Goal: Transaction & Acquisition: Purchase product/service

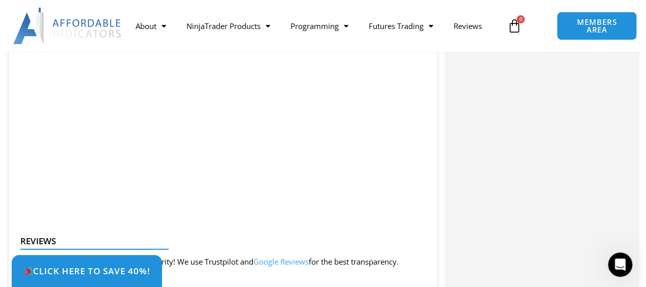
scroll to position [1328, 0]
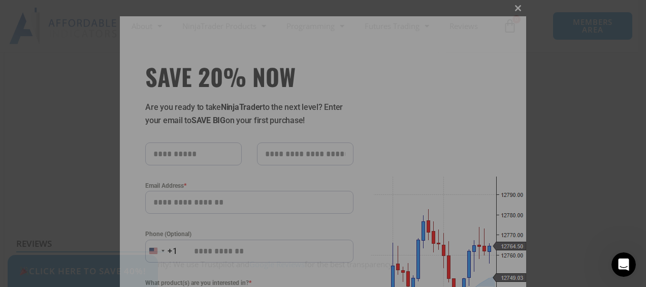
click at [521, 13] on button "Close this module" at bounding box center [518, 8] width 16 height 16
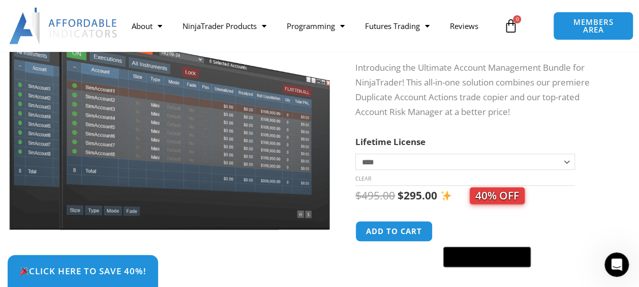
scroll to position [131, 0]
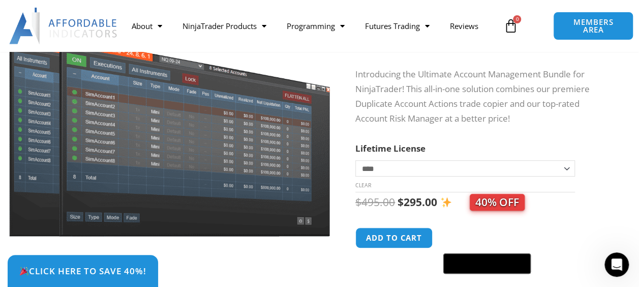
click at [468, 172] on select "**********" at bounding box center [465, 168] width 220 height 16
click at [355, 160] on select "**********" at bounding box center [465, 168] width 220 height 16
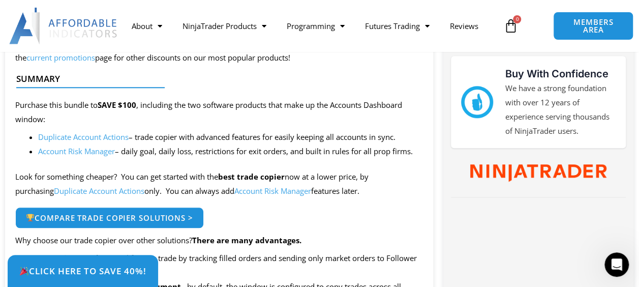
scroll to position [443, 0]
click at [82, 190] on link "Duplicate Account Actions" at bounding box center [99, 190] width 90 height 10
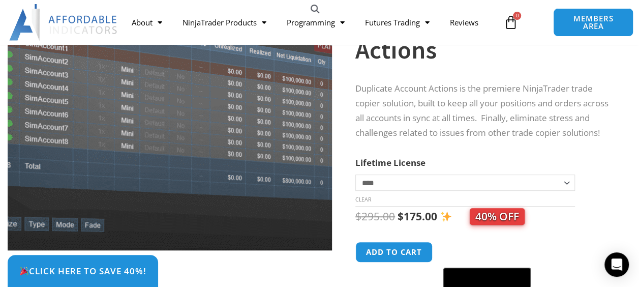
scroll to position [125, 0]
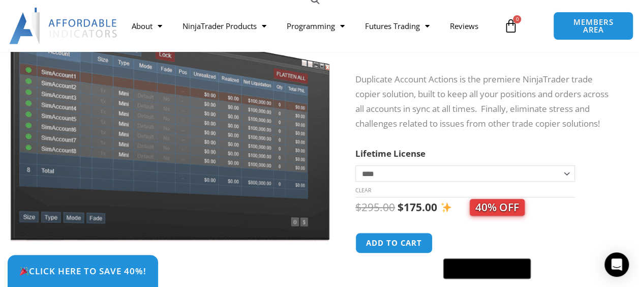
click at [384, 257] on div "Click Here to save 40%!" at bounding box center [327, 271] width 639 height 32
click at [376, 245] on button "Add to cart" at bounding box center [393, 243] width 81 height 22
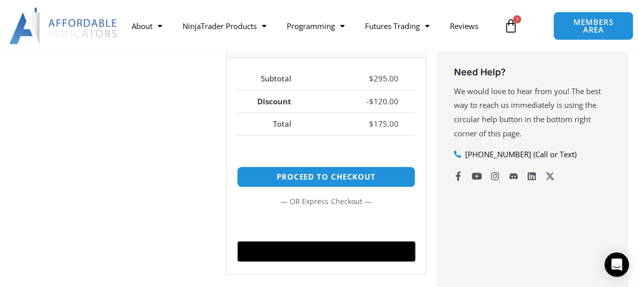
scroll to position [418, 0]
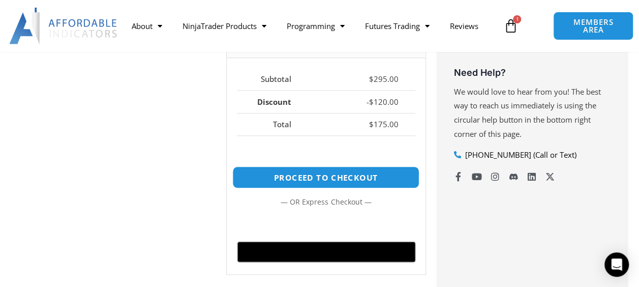
click at [314, 169] on link "Proceed to checkout" at bounding box center [325, 177] width 187 height 22
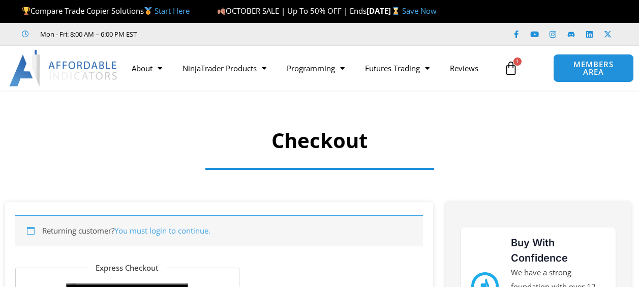
select select "**"
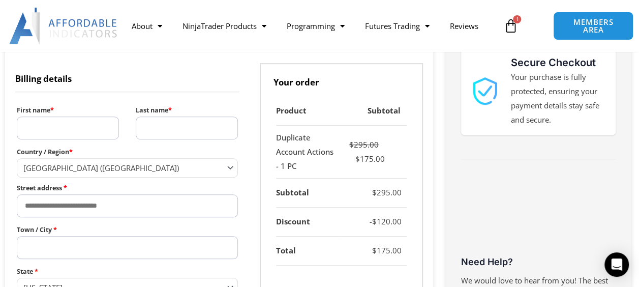
scroll to position [313, 0]
click at [95, 129] on input "First name *" at bounding box center [68, 127] width 102 height 23
type input "*******"
type input "*****"
type input "**********"
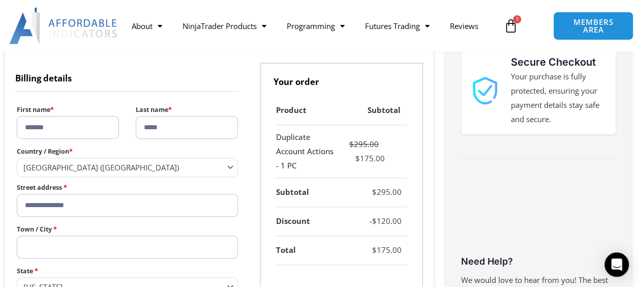
type input "**********"
type input "*****"
type input "**********"
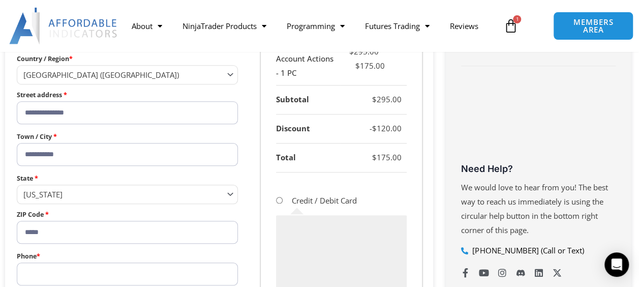
scroll to position [409, 0]
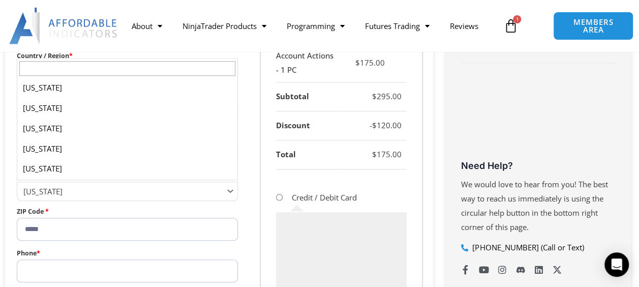
click at [99, 196] on span "[US_STATE]" at bounding box center [127, 190] width 221 height 19
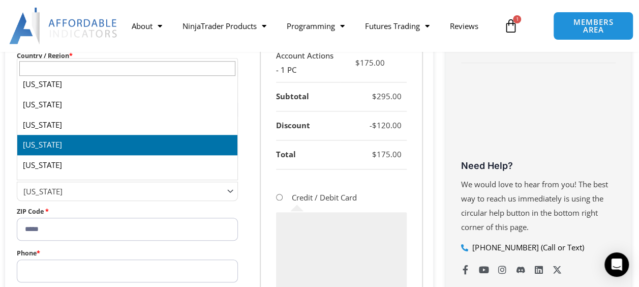
scroll to position [410, 0]
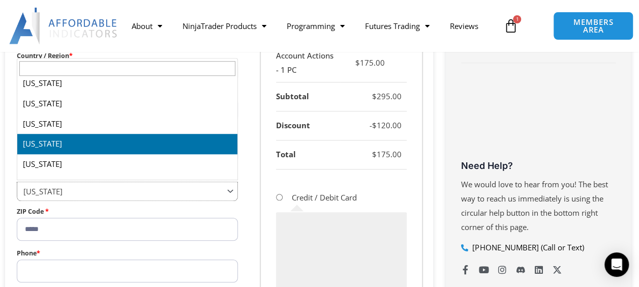
select select "**"
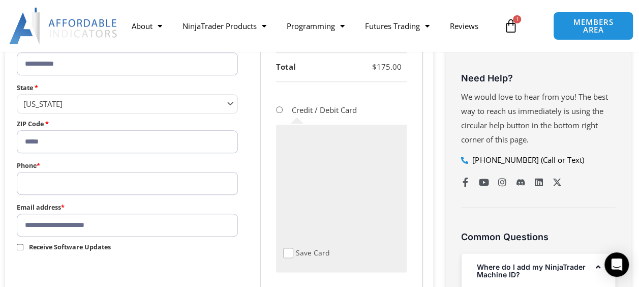
scroll to position [496, 0]
click at [288, 248] on span "Checkout" at bounding box center [288, 252] width 10 height 10
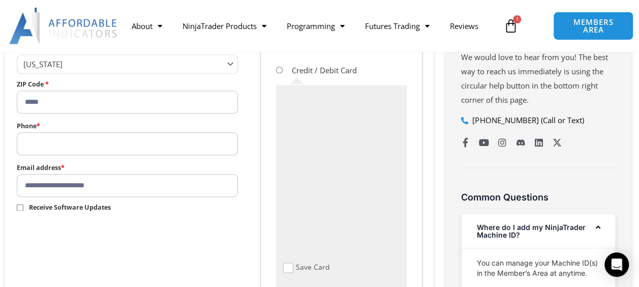
scroll to position [539, 0]
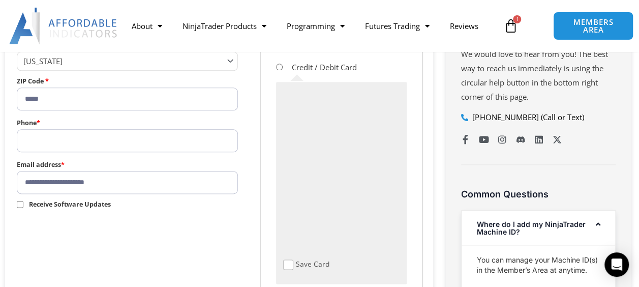
click at [288, 263] on span "Checkout" at bounding box center [288, 264] width 10 height 10
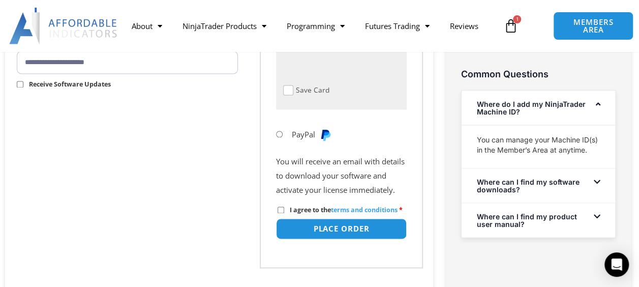
scroll to position [661, 0]
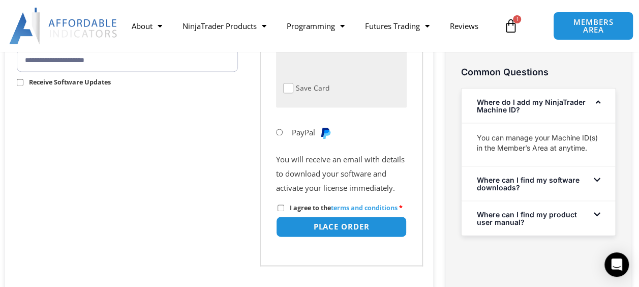
click at [281, 210] on label "I agree to the terms and conditions *" at bounding box center [339, 207] width 125 height 9
click at [351, 237] on button "Place order" at bounding box center [341, 226] width 137 height 22
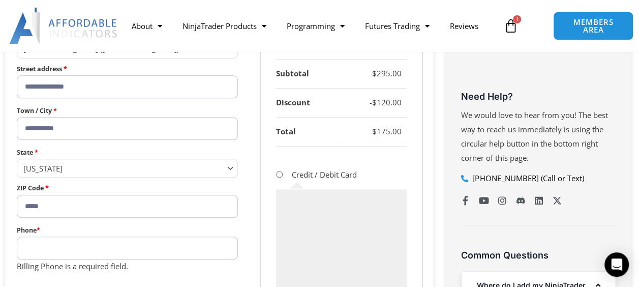
scroll to position [510, 0]
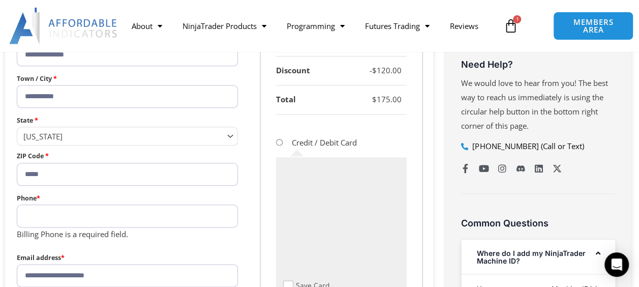
click at [136, 212] on input "Phone *" at bounding box center [127, 215] width 221 height 23
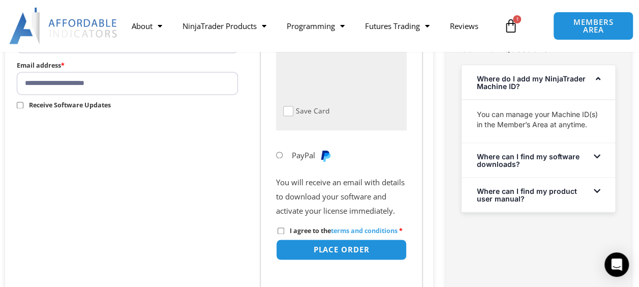
scroll to position [684, 0]
type input "**********"
click at [329, 260] on button "Place order" at bounding box center [341, 249] width 137 height 22
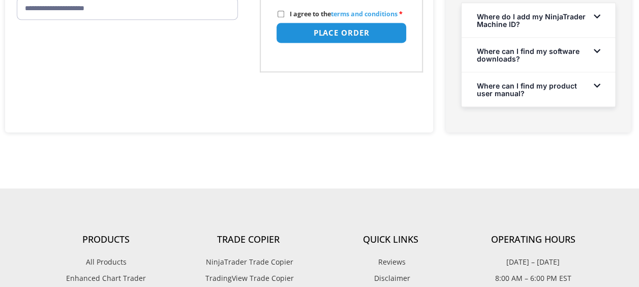
select select "**"
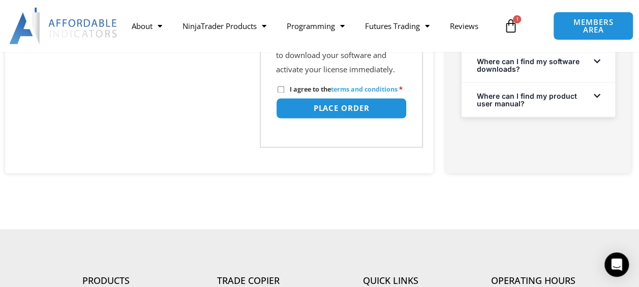
scroll to position [829, 0]
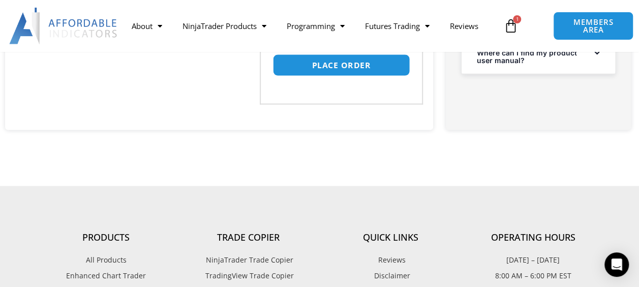
click at [342, 76] on button "Place order" at bounding box center [341, 65] width 137 height 22
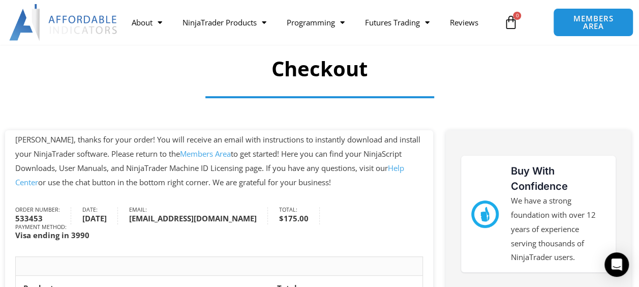
scroll to position [70, 0]
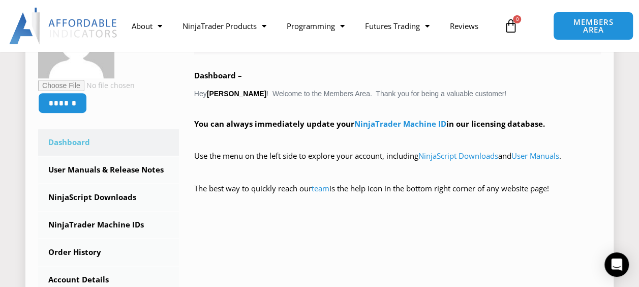
scroll to position [232, 0]
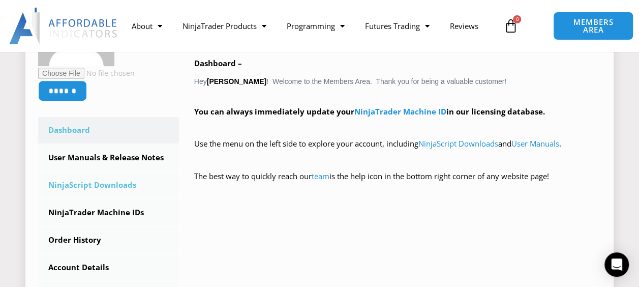
click at [130, 186] on link "NinjaScript Downloads" at bounding box center [108, 185] width 141 height 26
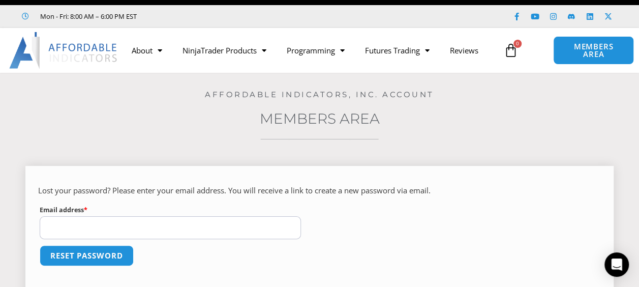
scroll to position [21, 0]
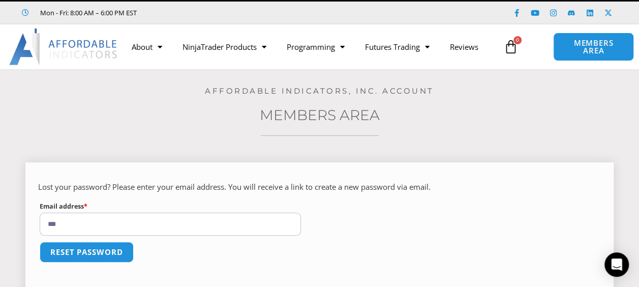
type input "**********"
click at [119, 252] on button "Reset password" at bounding box center [86, 252] width 99 height 22
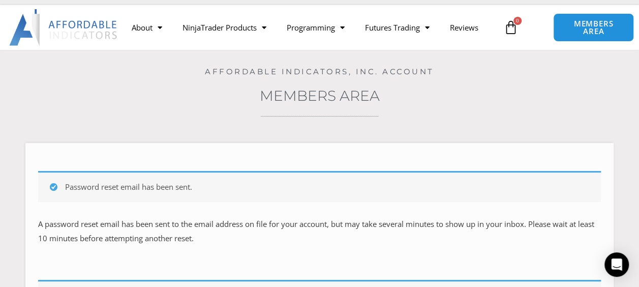
scroll to position [42, 0]
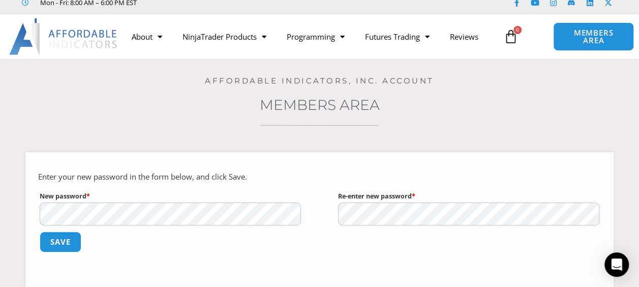
scroll to position [32, 0]
click at [61, 241] on button "Save" at bounding box center [61, 241] width 44 height 22
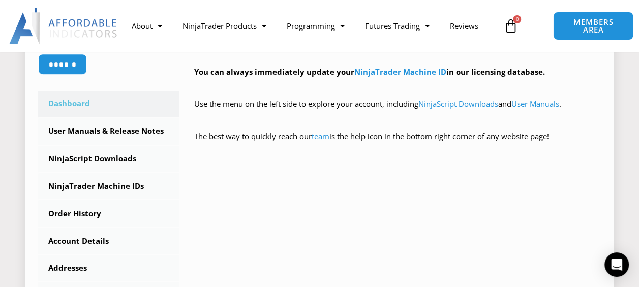
scroll to position [249, 0]
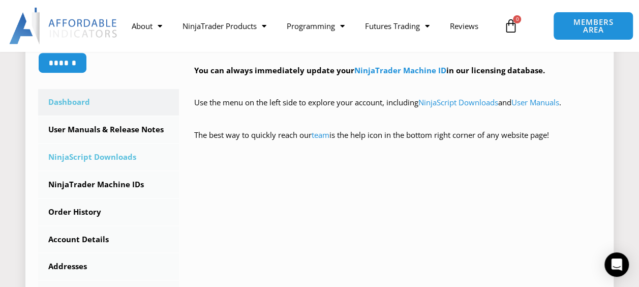
click at [130, 154] on link "NinjaScript Downloads" at bounding box center [108, 157] width 141 height 26
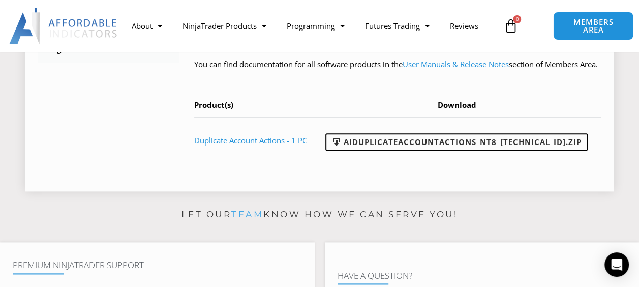
scroll to position [523, 0]
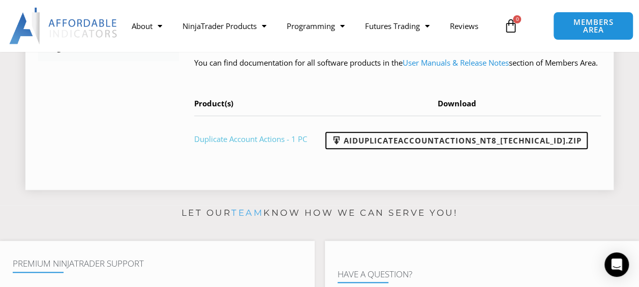
click at [235, 144] on link "Duplicate Account Actions - 1 PC" at bounding box center [250, 139] width 113 height 10
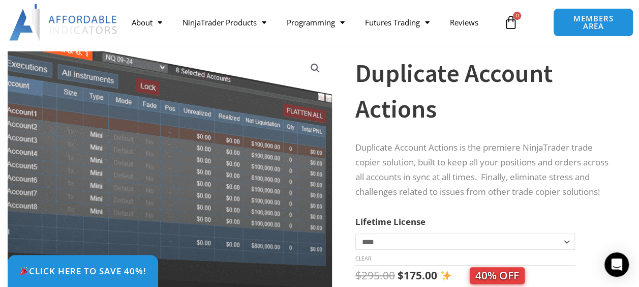
scroll to position [32, 0]
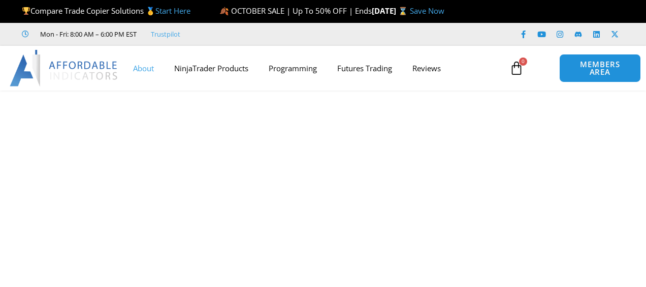
click at [152, 69] on link "About" at bounding box center [143, 67] width 41 height 23
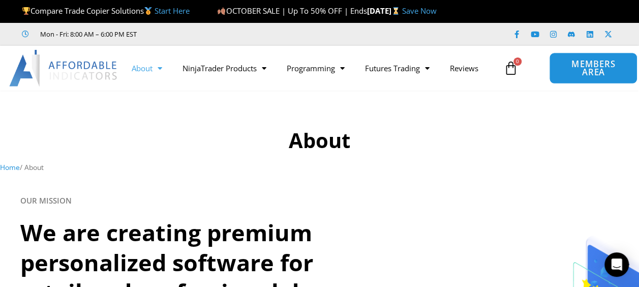
click at [573, 71] on span "MEMBERS AREA" at bounding box center [593, 68] width 65 height 17
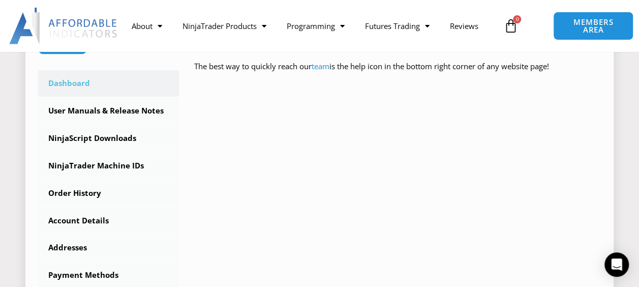
scroll to position [279, 0]
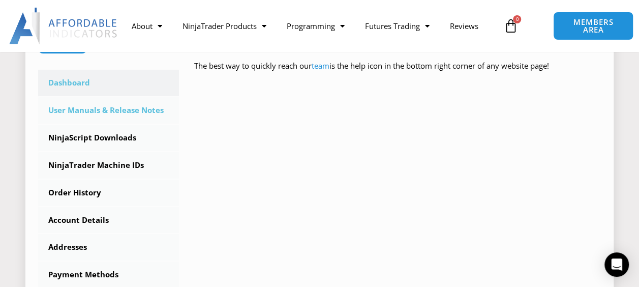
click at [163, 113] on link "User Manuals & Release Notes" at bounding box center [108, 110] width 141 height 26
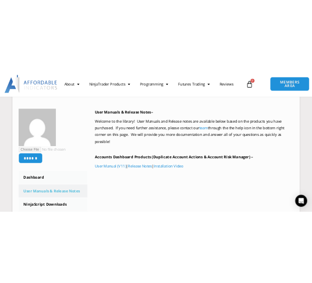
scroll to position [136, 0]
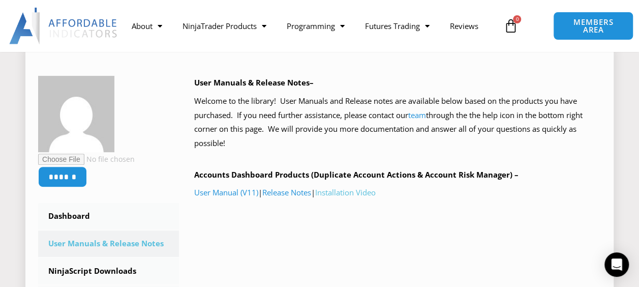
click at [344, 194] on link "Installation Video" at bounding box center [345, 192] width 60 height 10
click at [353, 192] on link "Installation Video" at bounding box center [345, 192] width 60 height 10
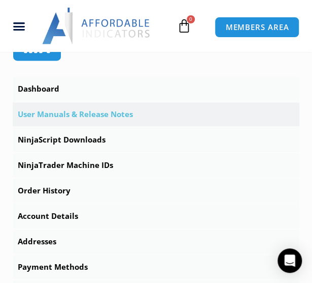
scroll to position [339, 0]
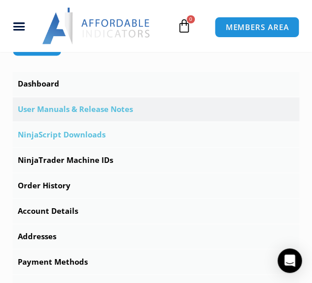
click at [85, 146] on link "NinjaScript Downloads" at bounding box center [156, 134] width 287 height 24
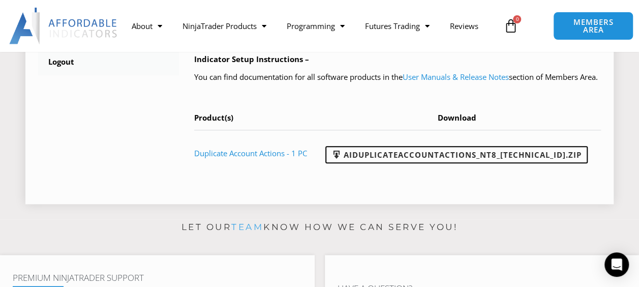
scroll to position [509, 0]
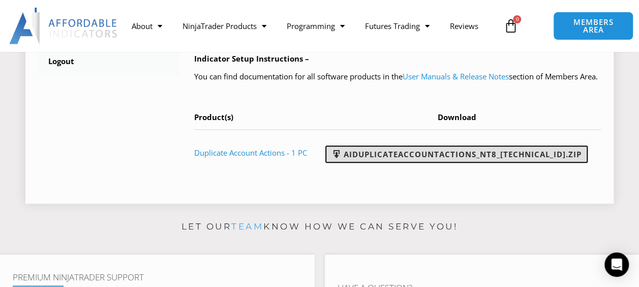
click at [312, 163] on link "AIDuplicateAccountActions_NT8_25.10.2.1.zip" at bounding box center [456, 153] width 262 height 17
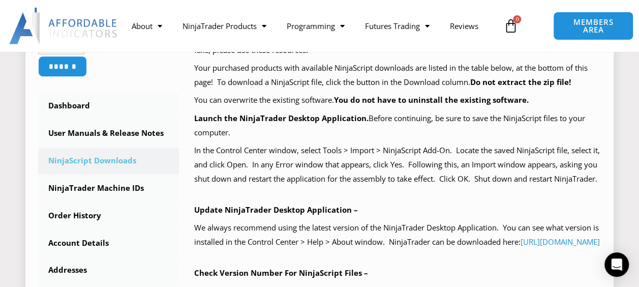
scroll to position [245, 0]
click at [84, 191] on link "NinjaTrader Machine IDs" at bounding box center [108, 188] width 141 height 26
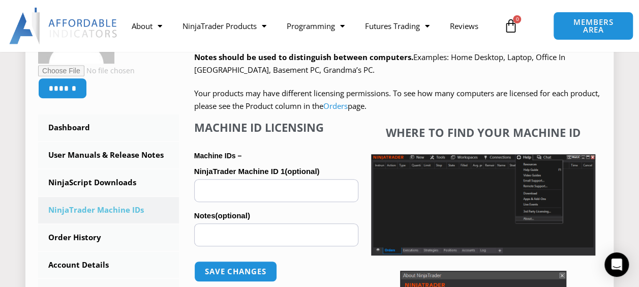
scroll to position [225, 0]
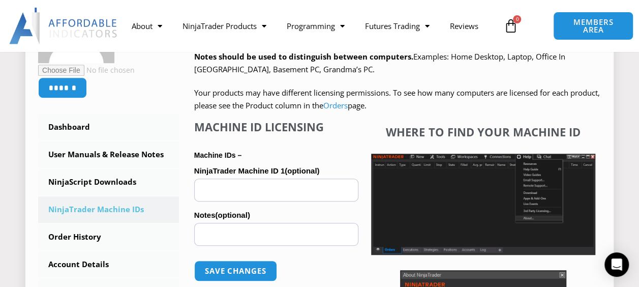
click at [241, 186] on input "NinjaTrader Machine ID 1 (optional)" at bounding box center [276, 189] width 164 height 23
paste input "**********"
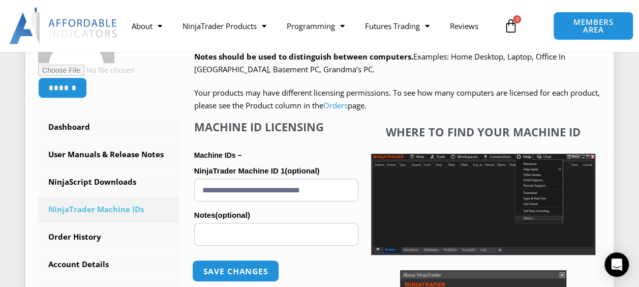
type input "**********"
click at [247, 269] on button "Save changes" at bounding box center [235, 271] width 87 height 22
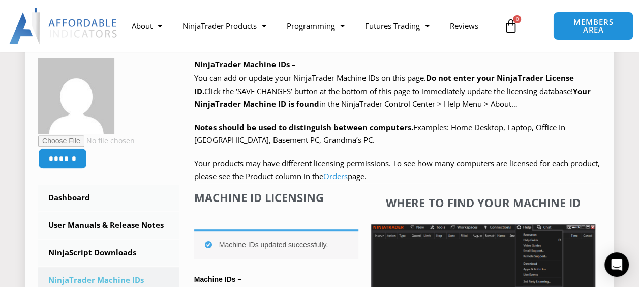
scroll to position [154, 0]
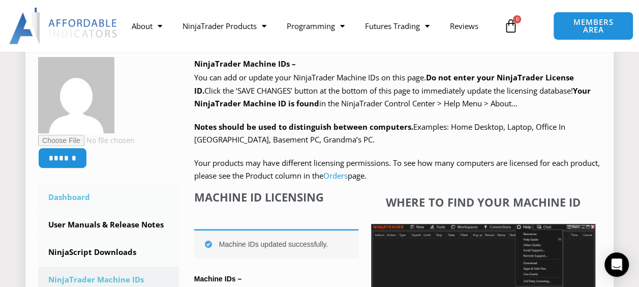
click at [89, 199] on link "Dashboard" at bounding box center [108, 197] width 141 height 26
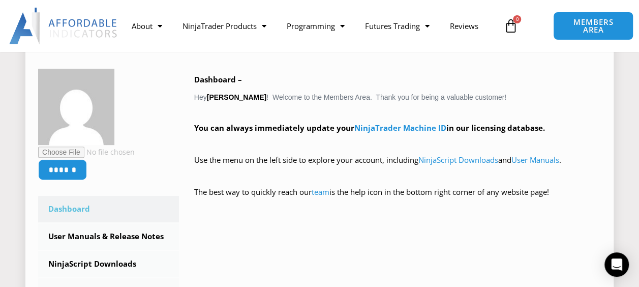
scroll to position [153, 0]
click at [139, 239] on link "User Manuals & Release Notes" at bounding box center [108, 236] width 141 height 26
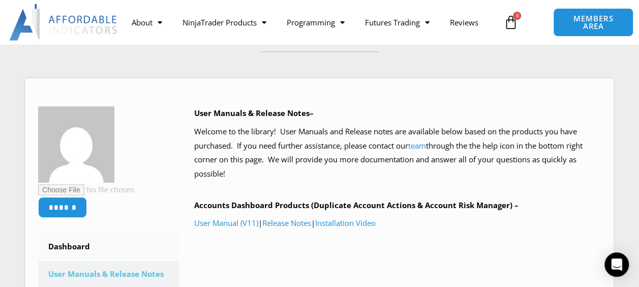
scroll to position [106, 0]
click at [135, 234] on link "Dashboard" at bounding box center [108, 246] width 141 height 26
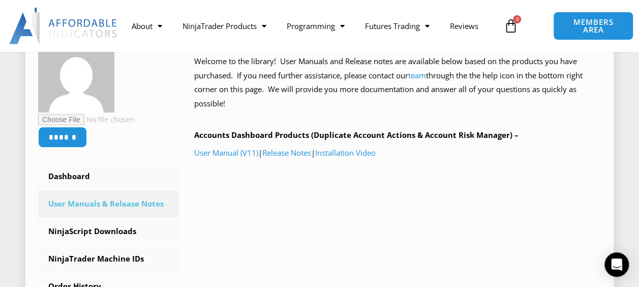
scroll to position [179, 0]
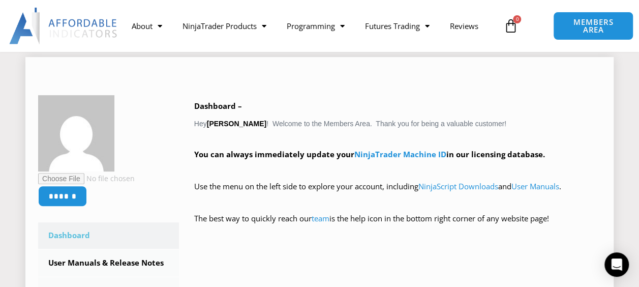
scroll to position [128, 0]
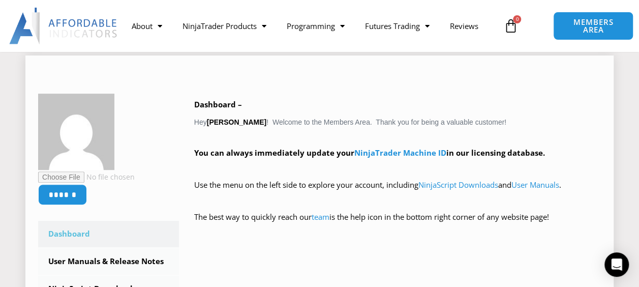
click at [113, 233] on link "Dashboard" at bounding box center [108, 234] width 141 height 26
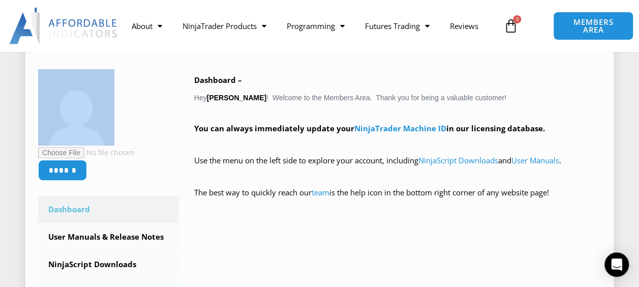
scroll to position [153, 0]
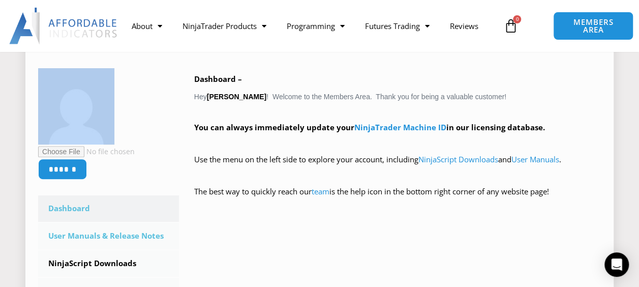
click at [118, 241] on link "User Manuals & Release Notes" at bounding box center [108, 236] width 141 height 26
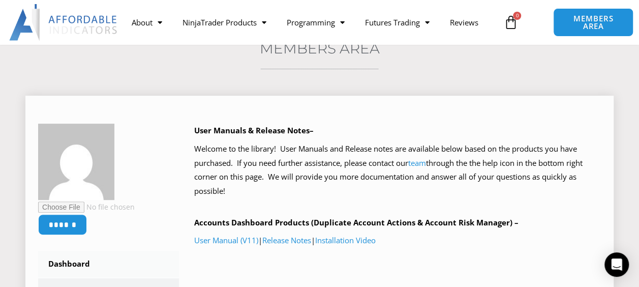
scroll to position [89, 0]
